Goal: Information Seeking & Learning: Learn about a topic

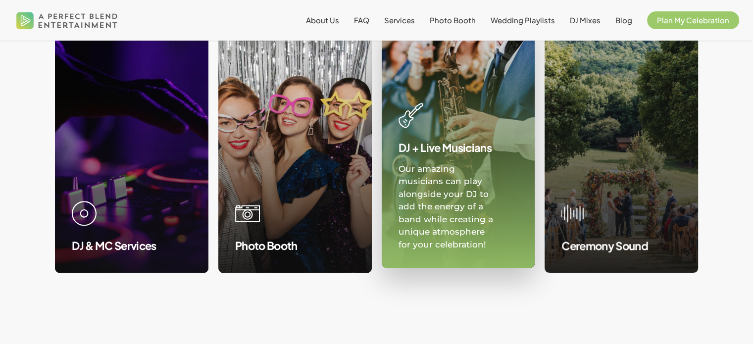
scroll to position [986, 0]
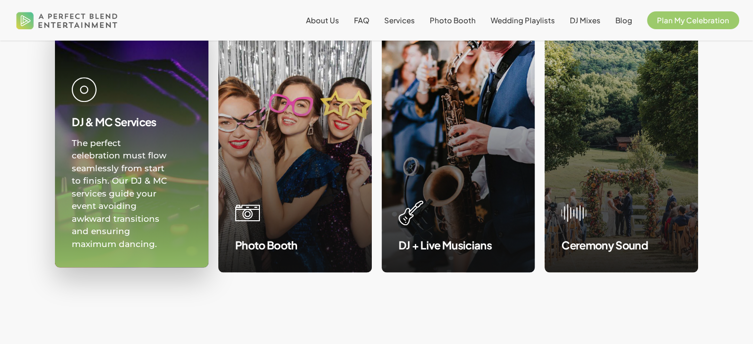
click at [133, 197] on link at bounding box center [131, 143] width 153 height 247
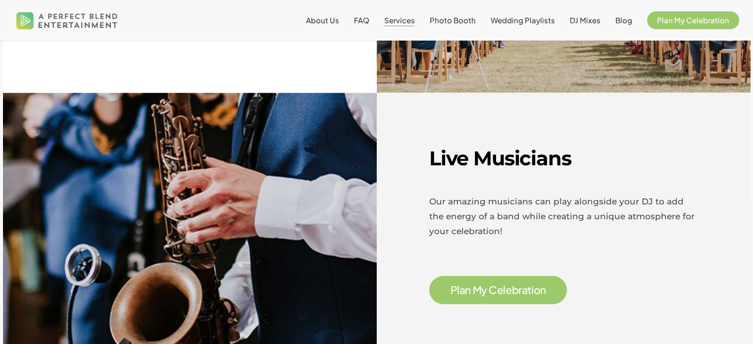
scroll to position [1488, 0]
click at [467, 285] on span "n" at bounding box center [468, 290] width 6 height 10
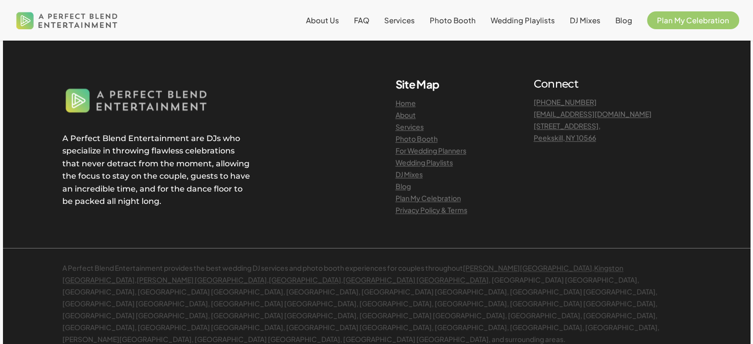
scroll to position [1222, 0]
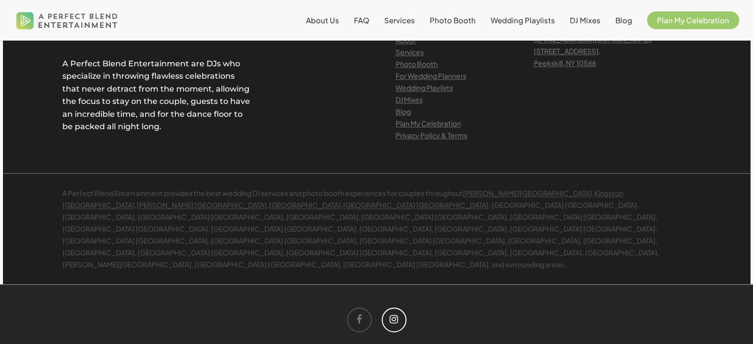
click at [398, 308] on icon at bounding box center [394, 320] width 25 height 25
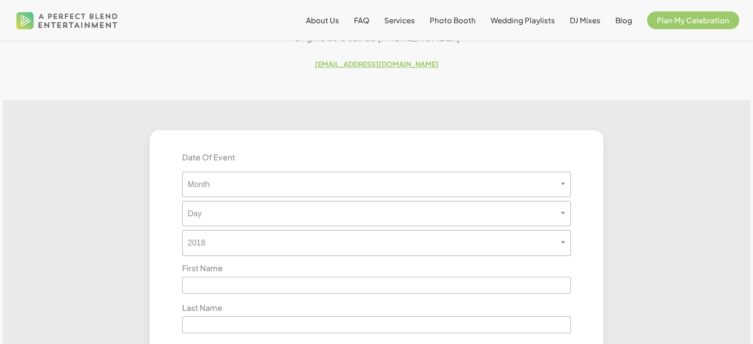
scroll to position [187, 0]
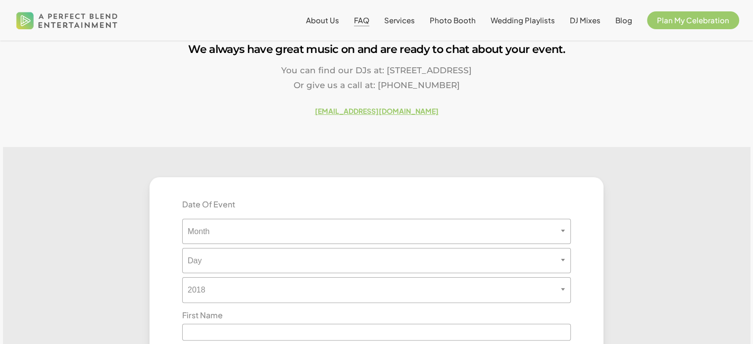
click at [366, 21] on span "FAQ" at bounding box center [361, 19] width 15 height 9
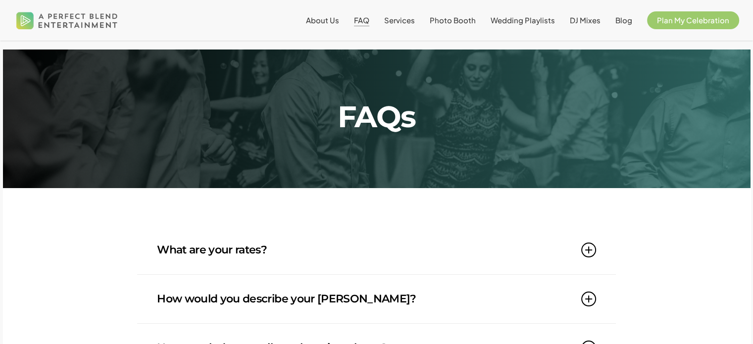
scroll to position [89, 0]
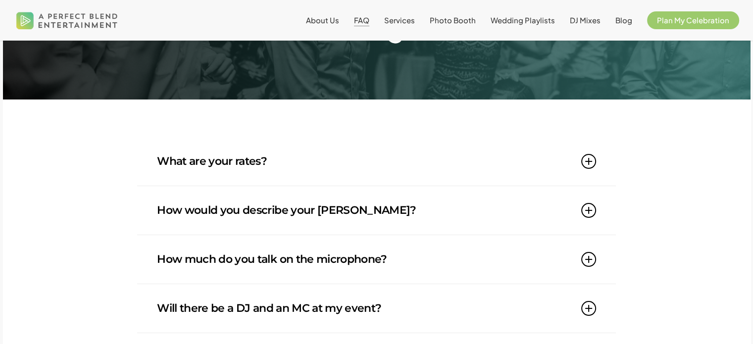
click at [339, 161] on link "What are your rates?" at bounding box center [376, 161] width 439 height 49
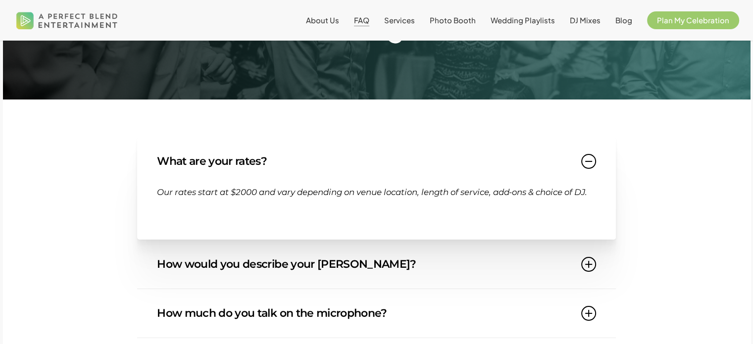
click at [339, 161] on link "What are your rates?" at bounding box center [376, 161] width 439 height 49
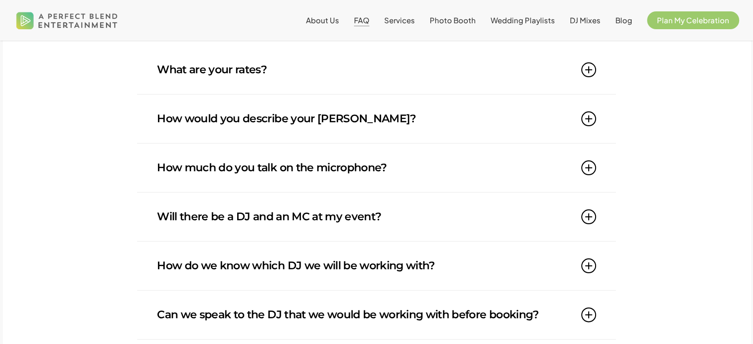
scroll to position [181, 0]
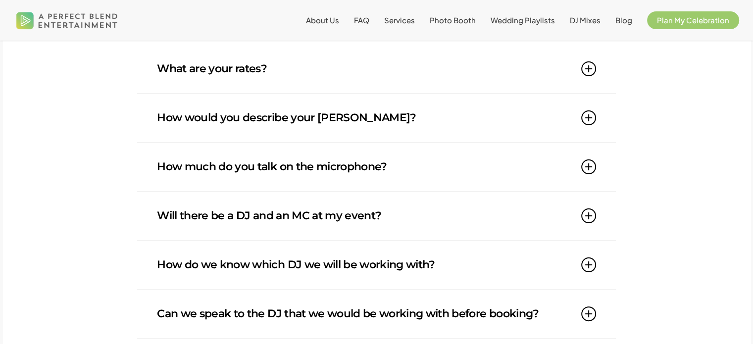
click at [448, 156] on link "How much do you talk on the microphone?" at bounding box center [376, 167] width 439 height 49
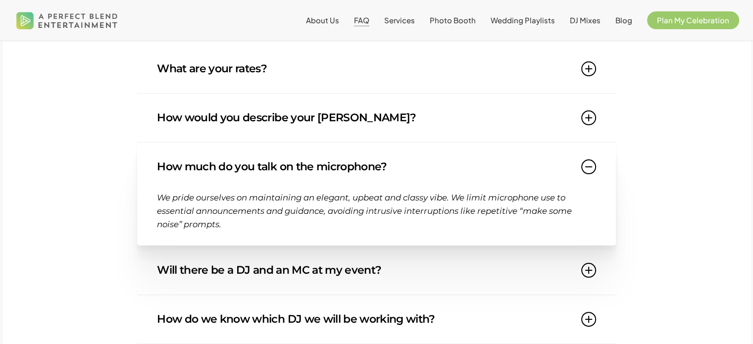
click at [438, 164] on link "How much do you talk on the microphone?" at bounding box center [376, 167] width 439 height 49
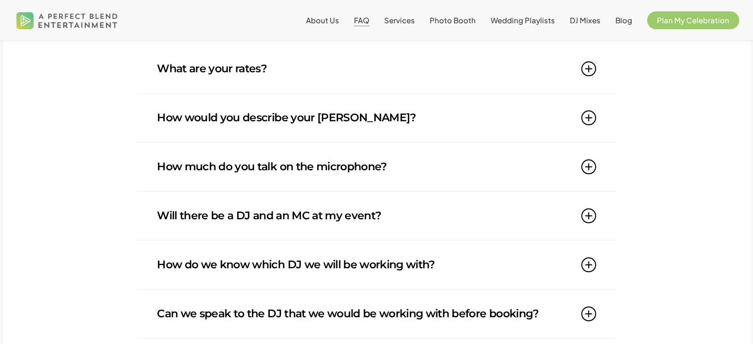
click at [414, 217] on link "Will there be a DJ and an MC at my event?" at bounding box center [376, 216] width 439 height 49
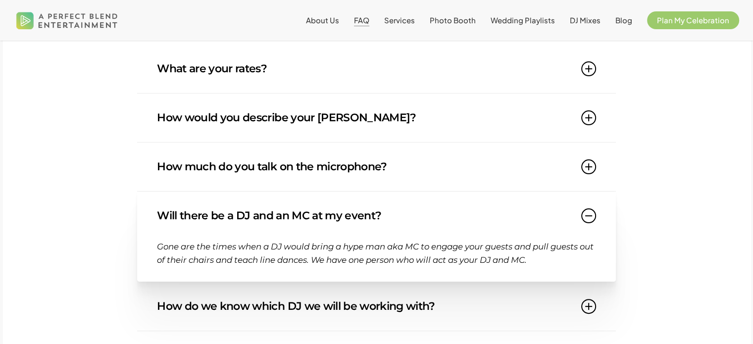
click at [414, 217] on link "Will there be a DJ and an MC at my event?" at bounding box center [376, 216] width 439 height 49
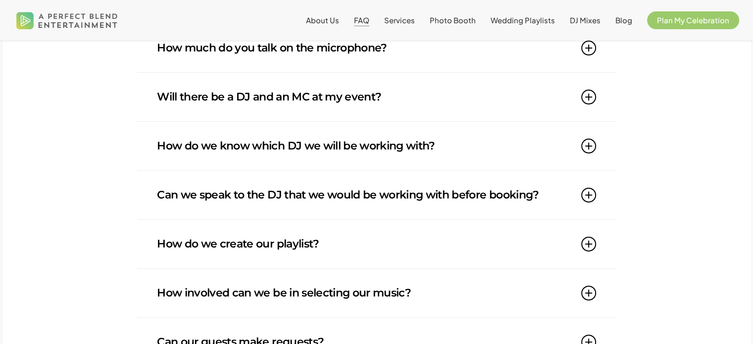
scroll to position [319, 0]
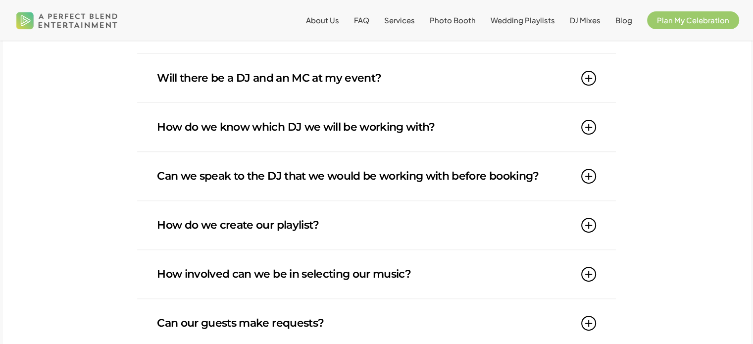
click at [442, 128] on link "How do we know which DJ we will be working with?" at bounding box center [376, 127] width 439 height 49
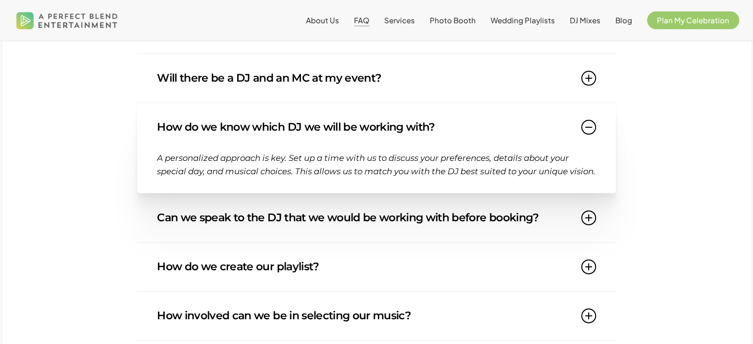
click at [448, 127] on link "How do we know which DJ we will be working with?" at bounding box center [376, 127] width 439 height 49
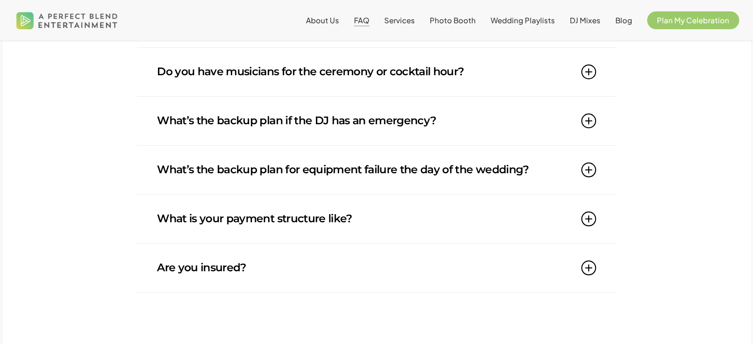
scroll to position [854, 0]
click at [487, 91] on link "Do you have musicians for the ceremony or cocktail hour?" at bounding box center [376, 71] width 439 height 49
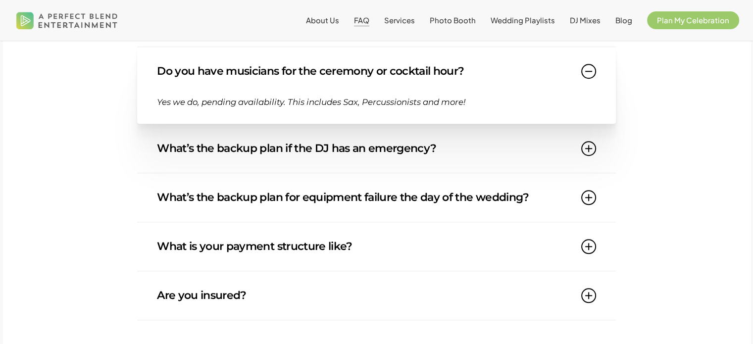
click at [496, 81] on link "Do you have musicians for the ceremony or cocktail hour?" at bounding box center [376, 71] width 439 height 49
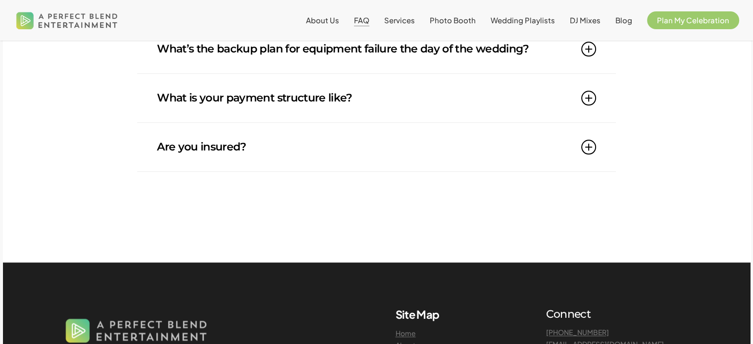
scroll to position [975, 0]
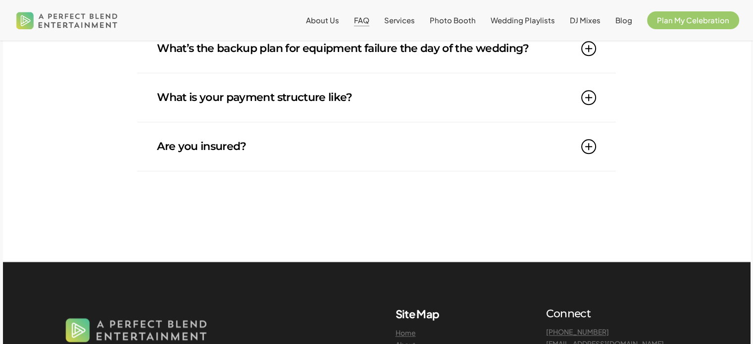
click at [445, 101] on link "What is your payment structure like?" at bounding box center [376, 97] width 439 height 49
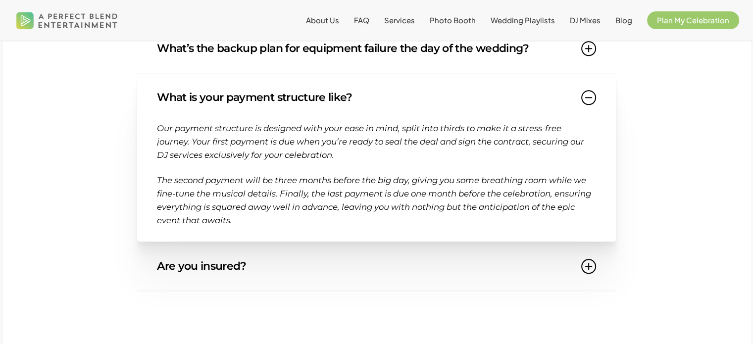
click at [445, 101] on link "What is your payment structure like?" at bounding box center [376, 97] width 439 height 49
